Goal: Check status: Check status

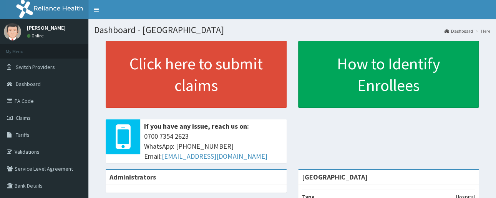
click at [21, 116] on span "Claims" at bounding box center [23, 117] width 15 height 7
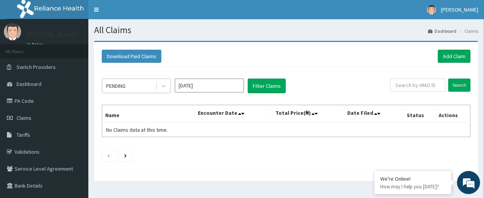
click at [152, 83] on div "PENDING" at bounding box center [128, 86] width 53 height 12
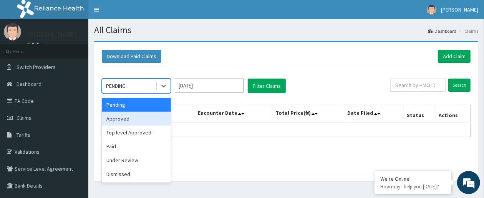
click at [141, 116] on div "Approved" at bounding box center [136, 118] width 69 height 14
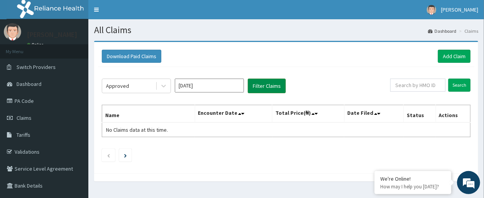
click at [268, 85] on button "Filter Claims" at bounding box center [267, 85] width 38 height 15
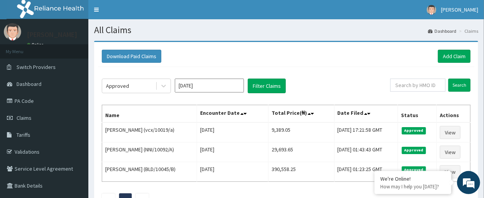
click at [352, 76] on div "Approved [DATE] Filter Claims Search Name Encounter Date Total Price(₦) Date Fi…" at bounding box center [286, 140] width 377 height 147
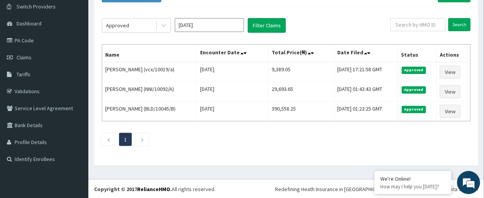
scroll to position [30, 0]
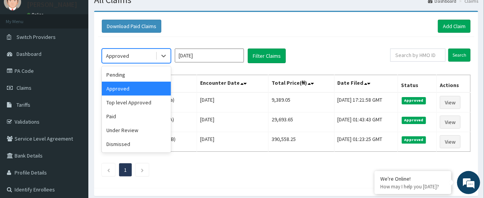
click at [147, 57] on div "Approved" at bounding box center [128, 56] width 53 height 12
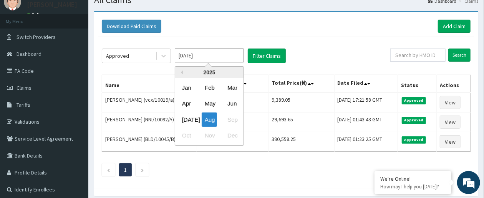
click at [216, 58] on input "[DATE]" at bounding box center [209, 55] width 69 height 14
click at [185, 120] on div "[DATE]" at bounding box center [186, 119] width 15 height 14
type input "[DATE]"
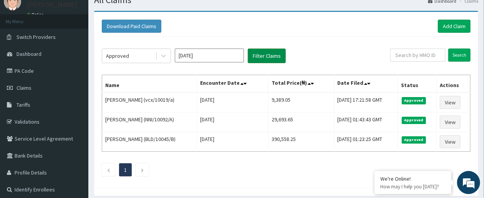
click at [279, 53] on button "Filter Claims" at bounding box center [267, 55] width 38 height 15
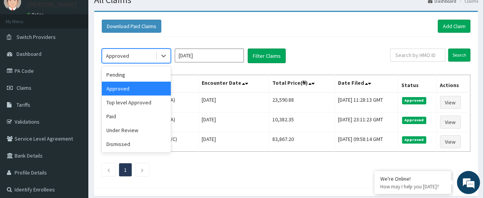
click at [152, 58] on div "Approved" at bounding box center [128, 56] width 53 height 12
click at [140, 117] on div "Paid" at bounding box center [136, 116] width 69 height 14
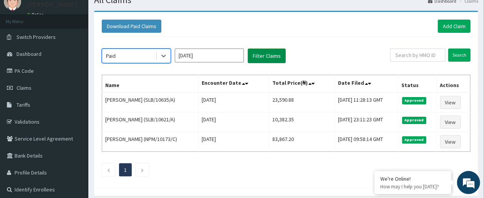
click at [256, 54] on button "Filter Claims" at bounding box center [267, 55] width 38 height 15
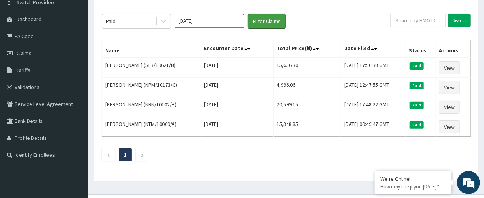
scroll to position [80, 0]
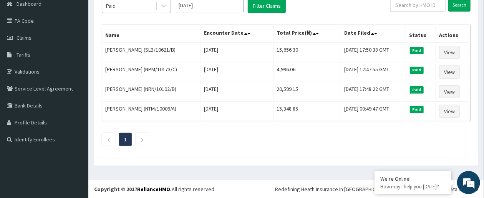
click at [138, 7] on div "Paid" at bounding box center [128, 6] width 53 height 12
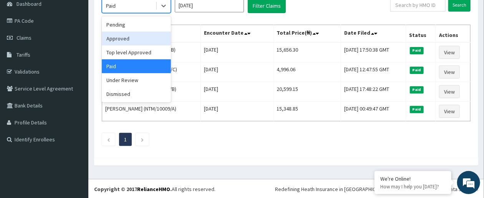
click at [144, 40] on div "Approved" at bounding box center [136, 39] width 69 height 14
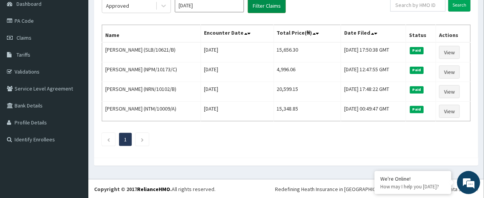
click at [252, 6] on button "Filter Claims" at bounding box center [267, 5] width 38 height 15
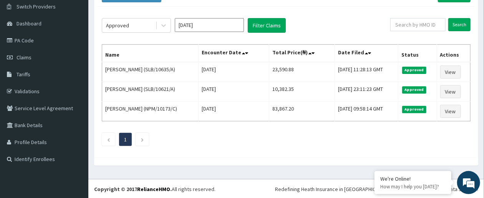
click at [320, 15] on div "Approved [DATE] Filter Claims Search Name Encounter Date Total Price(₦) Date Fi…" at bounding box center [286, 80] width 377 height 147
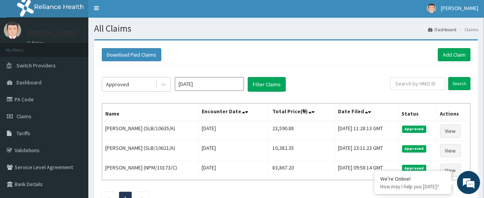
scroll to position [0, 0]
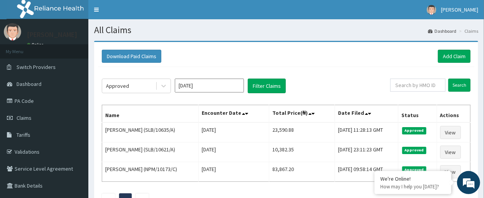
click at [191, 61] on div "Download Paid Claims Add Claim" at bounding box center [286, 56] width 369 height 13
click at [31, 103] on link "PA Code" at bounding box center [44, 100] width 88 height 17
